Goal: Task Accomplishment & Management: Use online tool/utility

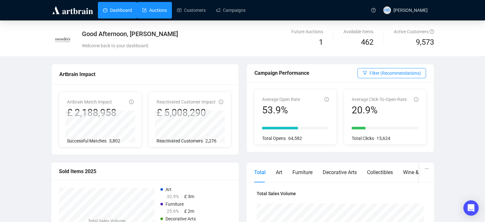
click at [157, 11] on link "Auctions" at bounding box center [154, 10] width 25 height 17
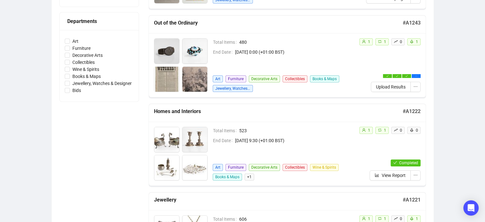
scroll to position [172, 0]
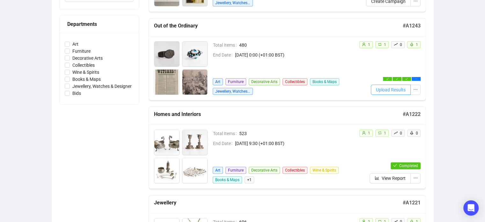
click at [395, 92] on span "Upload Results" at bounding box center [391, 89] width 30 height 7
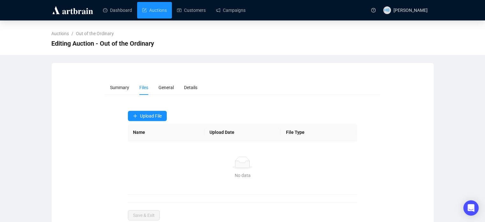
scroll to position [15, 0]
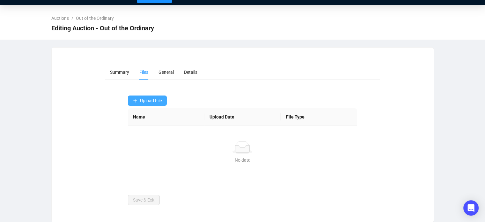
click at [156, 101] on span "Upload File" at bounding box center [151, 100] width 22 height 5
click at [147, 100] on span "Upload File" at bounding box center [151, 100] width 22 height 5
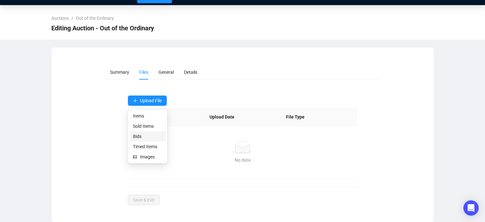
click at [140, 134] on span "Bids" at bounding box center [147, 136] width 29 height 7
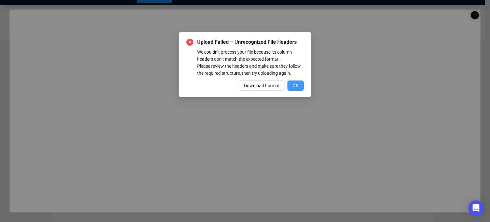
click at [296, 85] on span "OK" at bounding box center [295, 85] width 6 height 7
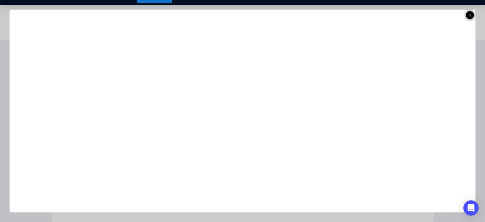
click at [469, 15] on icon at bounding box center [469, 15] width 3 height 8
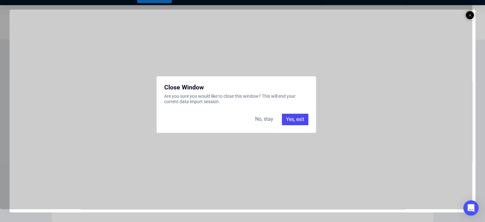
click at [298, 118] on div "Yes, exit" at bounding box center [295, 119] width 26 height 11
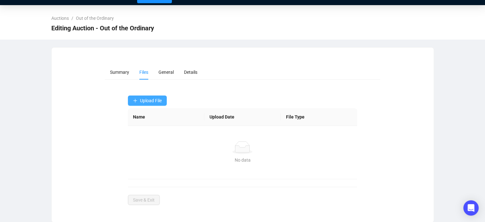
click at [155, 95] on button "Upload File" at bounding box center [147, 100] width 39 height 10
click at [164, 102] on button "Upload File" at bounding box center [147, 100] width 39 height 10
click at [148, 125] on span "Sold Items" at bounding box center [147, 125] width 29 height 7
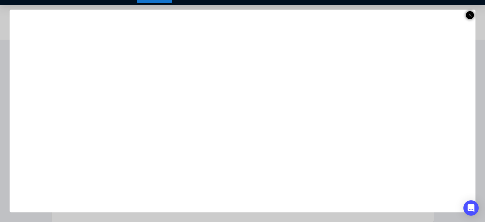
click at [472, 14] on div at bounding box center [470, 15] width 8 height 8
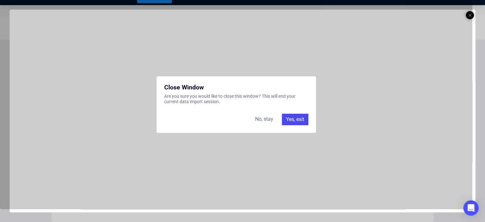
click at [297, 116] on div "Yes, exit" at bounding box center [295, 119] width 26 height 11
